Goal: Transaction & Acquisition: Book appointment/travel/reservation

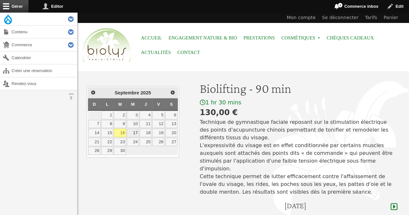
click at [135, 133] on link "17" at bounding box center [133, 133] width 12 height 8
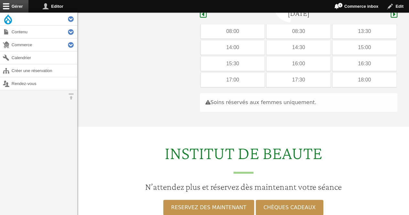
scroll to position [193, 0]
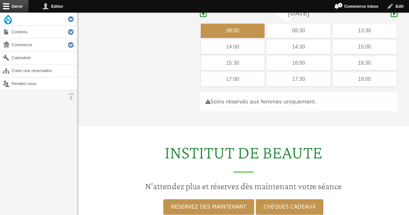
click at [227, 25] on div "08:00" at bounding box center [233, 31] width 64 height 14
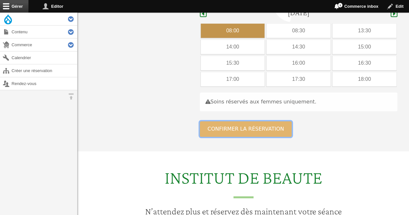
click at [211, 121] on button "Confirmer la réservation" at bounding box center [246, 129] width 92 height 16
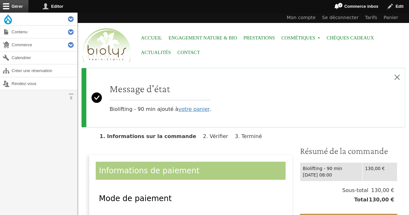
scroll to position [78, 0]
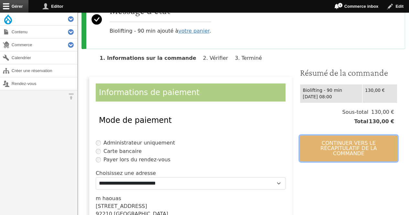
click at [332, 143] on button "Continuer vers le récapitulatif de la commande" at bounding box center [348, 148] width 98 height 26
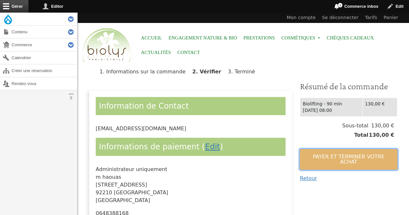
click at [328, 151] on button "Payer et terminer votre achat" at bounding box center [348, 159] width 98 height 21
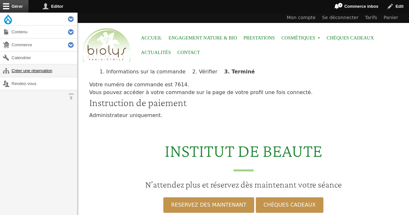
click at [51, 71] on link "Créer une réservation" at bounding box center [38, 70] width 77 height 13
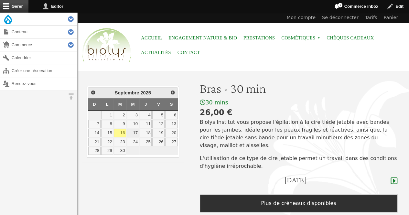
click at [133, 134] on link "17" at bounding box center [133, 133] width 12 height 8
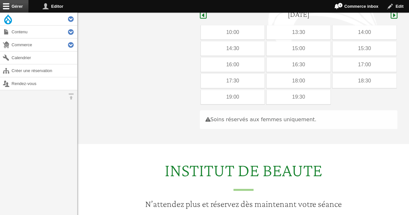
scroll to position [167, 0]
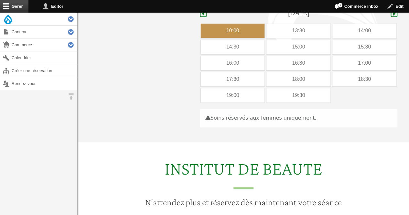
click at [213, 25] on div "10:00" at bounding box center [233, 31] width 64 height 14
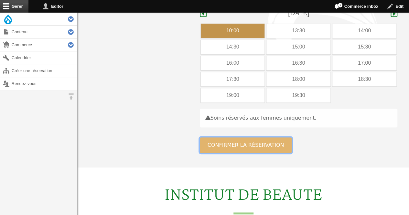
click at [219, 137] on button "Confirmer la réservation" at bounding box center [246, 145] width 92 height 16
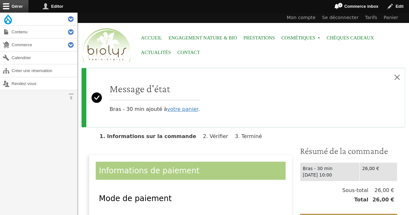
scroll to position [22, 0]
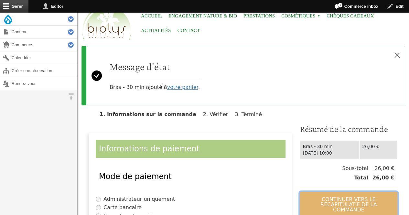
click at [350, 193] on button "Continuer vers le récapitulatif de la commande" at bounding box center [348, 205] width 98 height 26
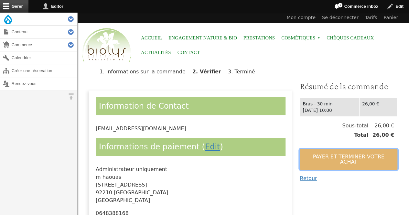
click at [340, 156] on button "Payer et terminer votre achat" at bounding box center [348, 159] width 98 height 21
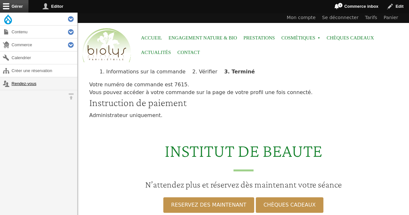
click at [23, 82] on link "Rendez-vous" at bounding box center [38, 83] width 77 height 13
